Goal: Task Accomplishment & Management: Manage account settings

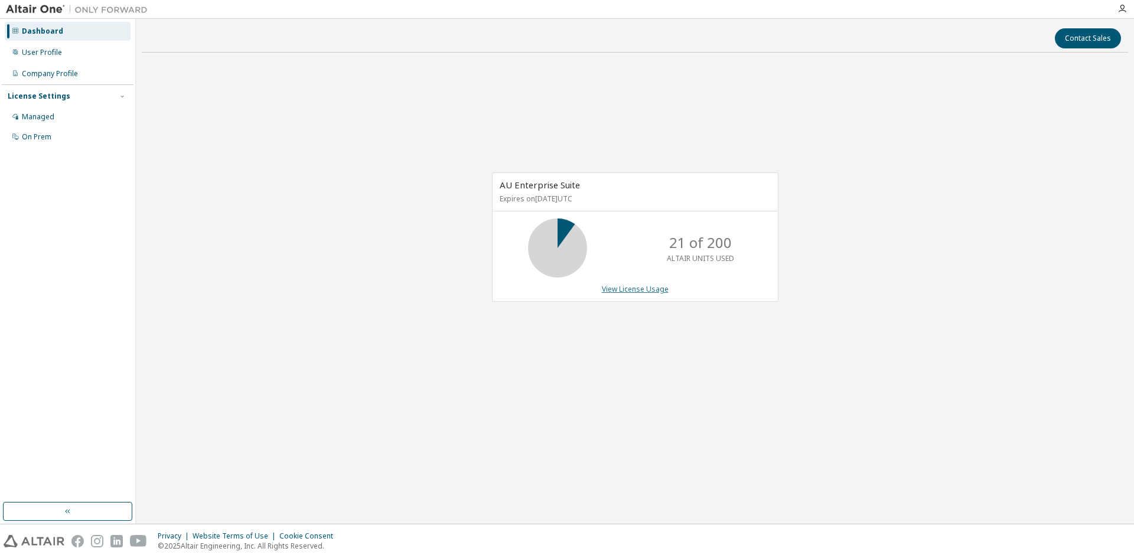
click at [636, 289] on link "View License Usage" at bounding box center [635, 289] width 67 height 10
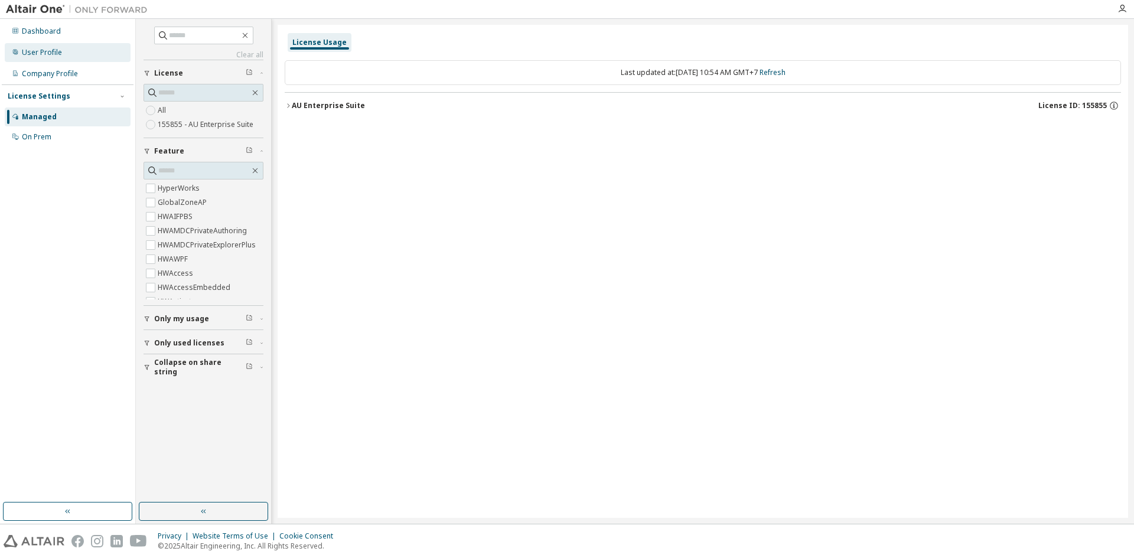
click at [35, 54] on div "User Profile" at bounding box center [42, 52] width 40 height 9
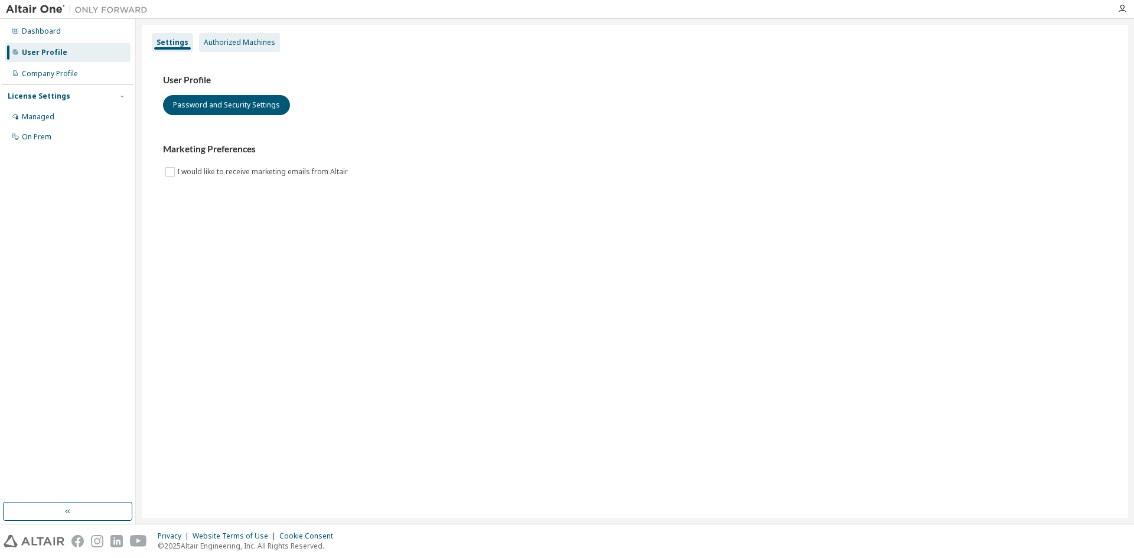
click at [250, 42] on div "Authorized Machines" at bounding box center [239, 42] width 71 height 9
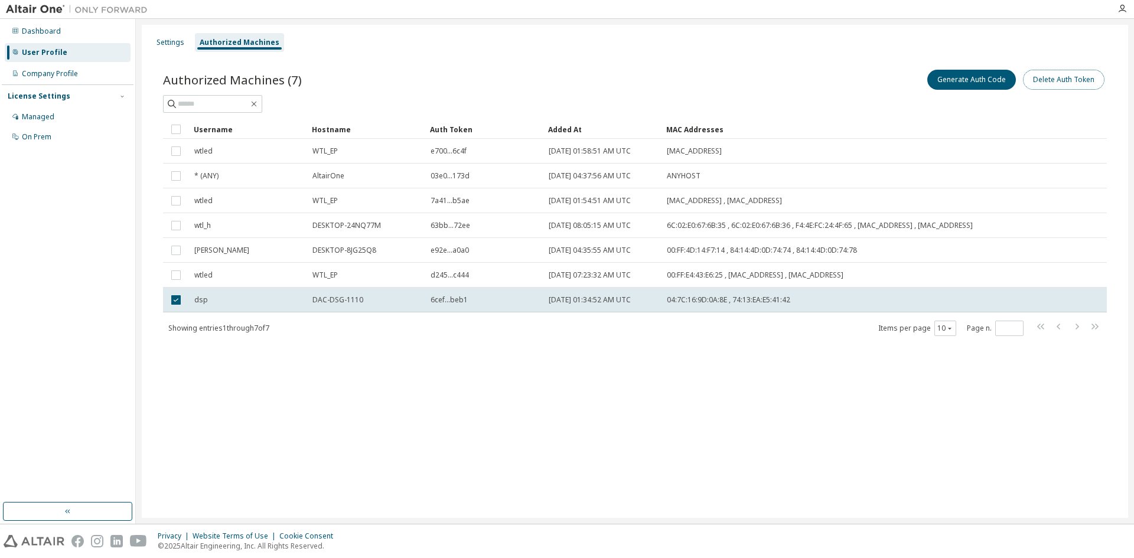
click at [1038, 80] on button "Delete Auth Token" at bounding box center [1064, 80] width 82 height 20
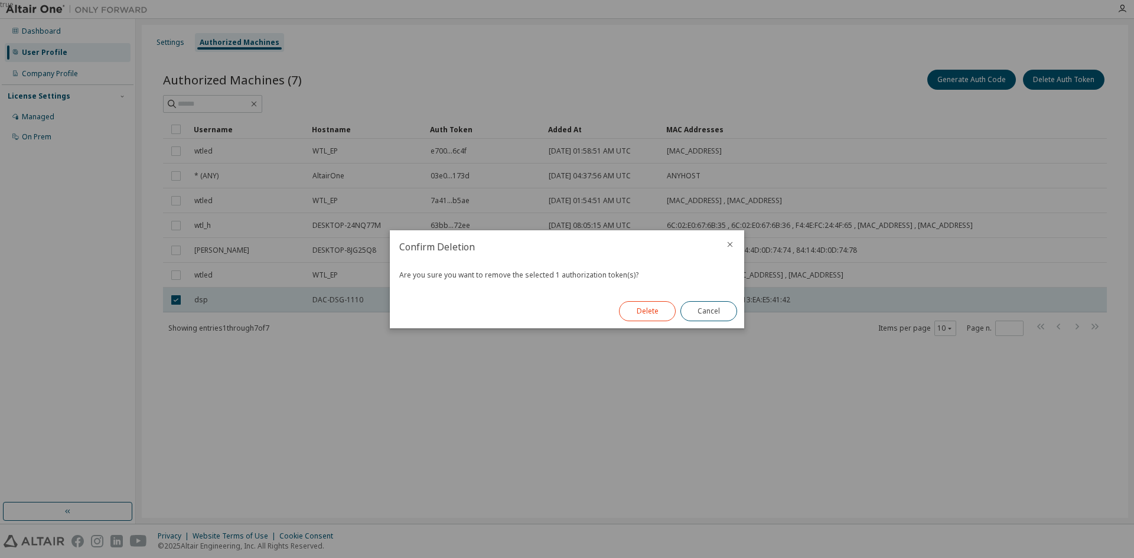
click at [638, 311] on button "Delete" at bounding box center [647, 311] width 57 height 20
